Goal: Task Accomplishment & Management: Use online tool/utility

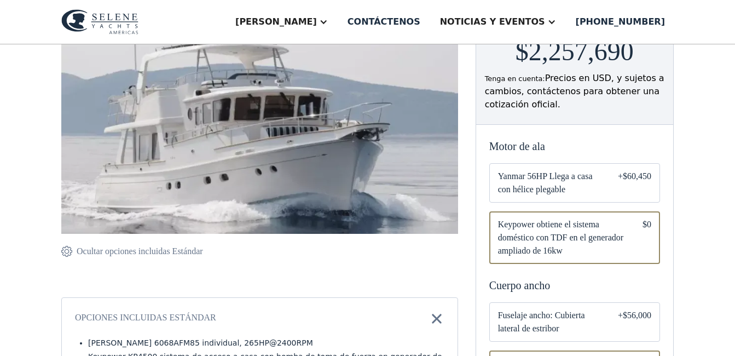
scroll to position [219, 0]
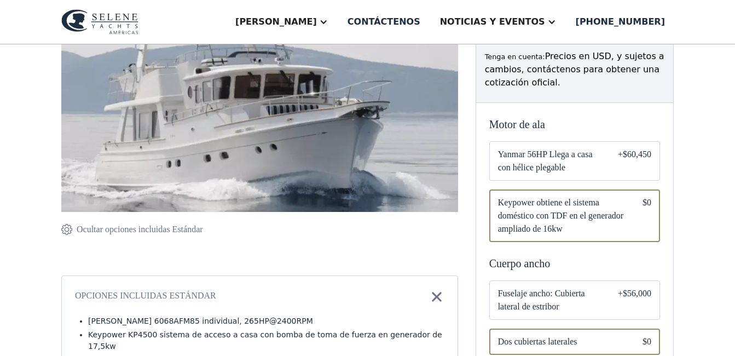
click at [575, 158] on span "Yanmar 56HP Llega a casa con hélice plegable" at bounding box center [549, 161] width 102 height 26
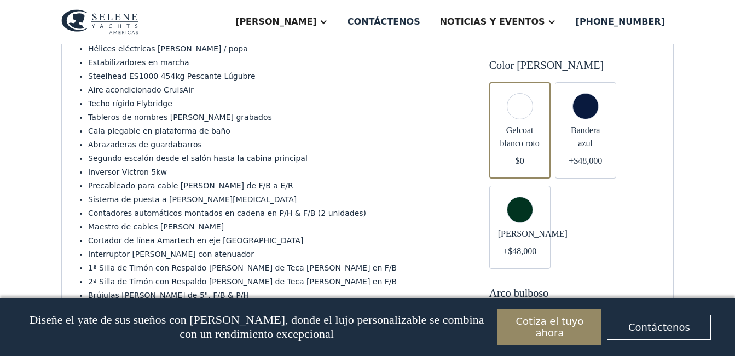
scroll to position [219, 0]
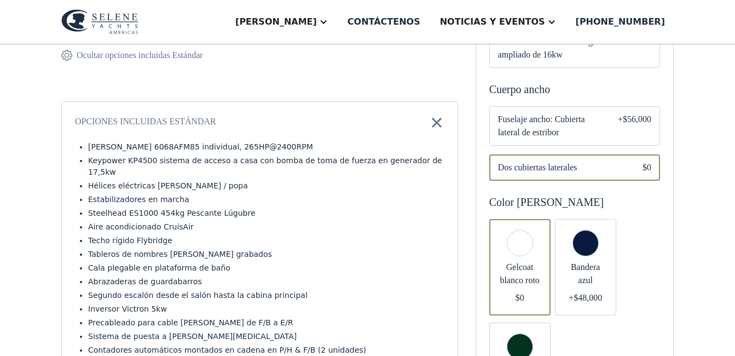
scroll to position [394, 0]
click at [604, 122] on div "Formulario de correo electrónico" at bounding box center [575, 124] width 171 height 39
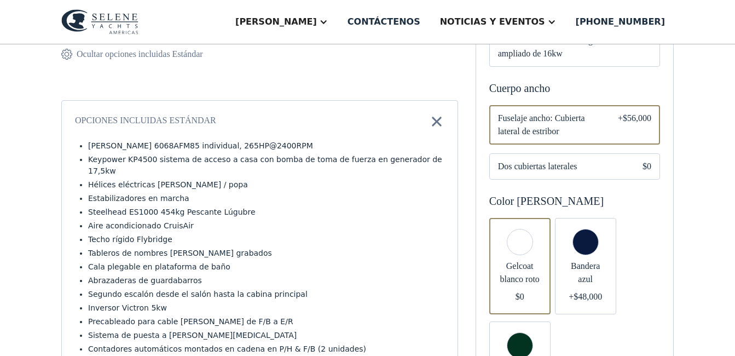
click at [585, 249] on div "Formulario de correo electrónico" at bounding box center [585, 266] width 61 height 96
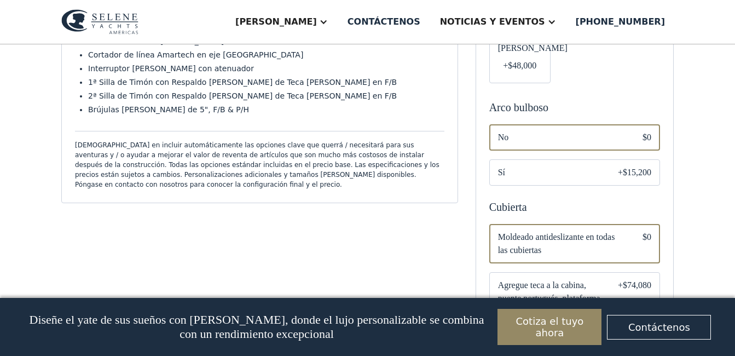
scroll to position [738, 0]
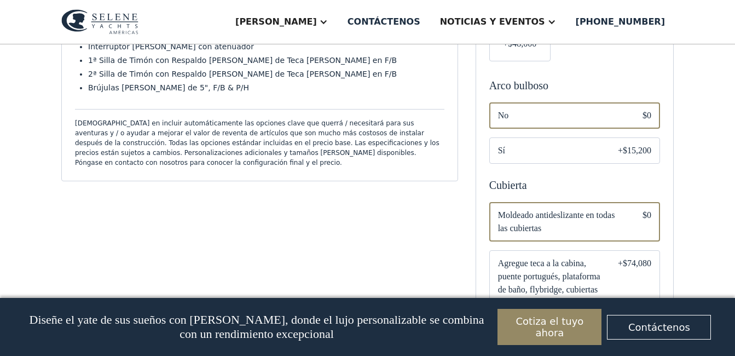
click at [601, 164] on div "Formulario de correo electrónico" at bounding box center [575, 150] width 171 height 26
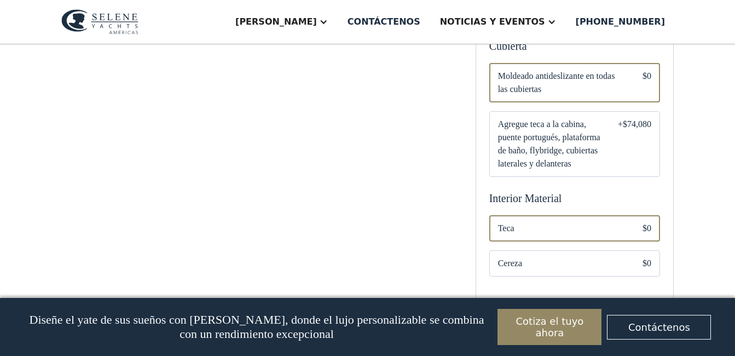
scroll to position [891, 0]
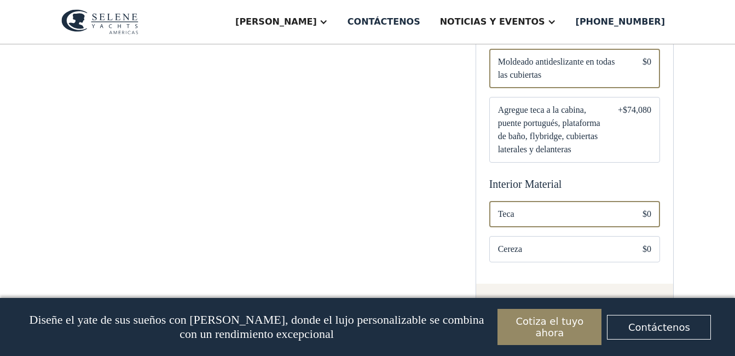
click at [500, 156] on span "Agregue teca a la cabina, puente portugués, plataforma de baño, flybridge, cubi…" at bounding box center [549, 129] width 102 height 53
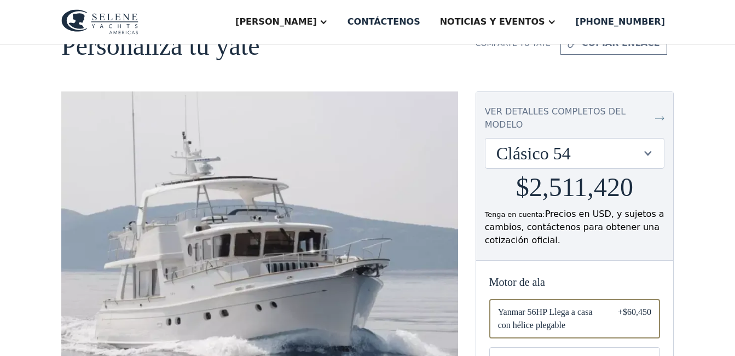
scroll to position [80, 0]
